Goal: Navigation & Orientation: Find specific page/section

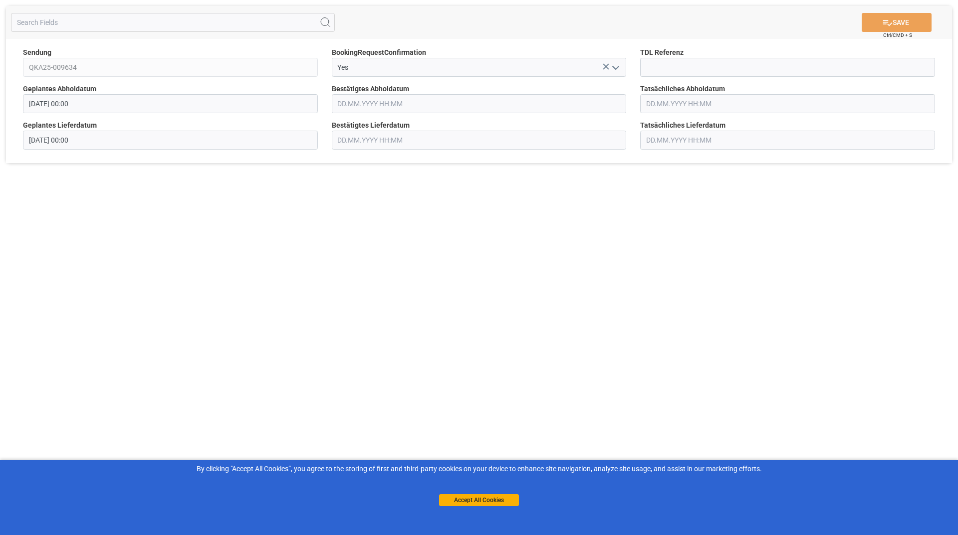
click at [613, 73] on icon "open menu" at bounding box center [616, 68] width 12 height 12
